Goal: Information Seeking & Learning: Learn about a topic

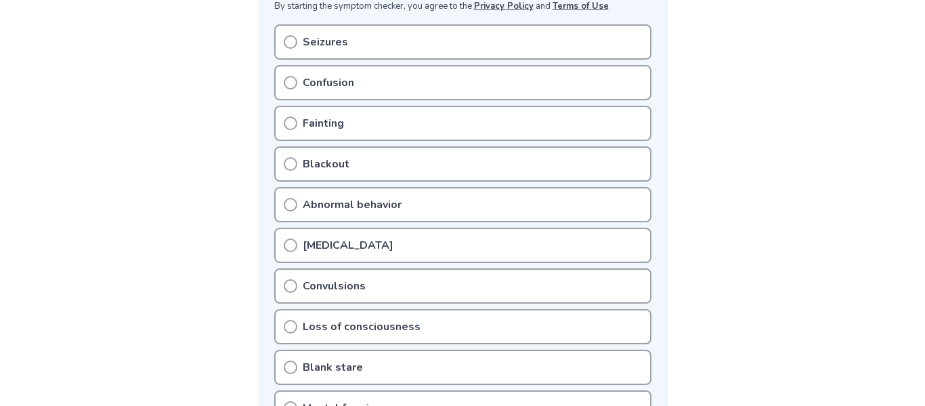
scroll to position [287, 0]
click at [353, 95] on div "Confusion" at bounding box center [462, 81] width 377 height 35
click at [284, 81] on circle at bounding box center [290, 81] width 12 height 12
